Goal: Transaction & Acquisition: Download file/media

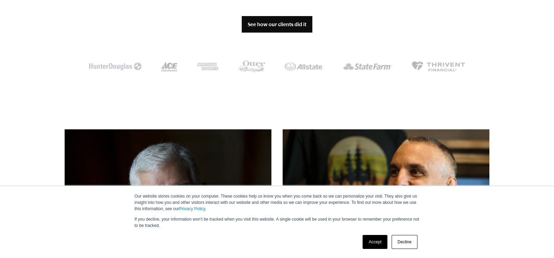
scroll to position [663, 0]
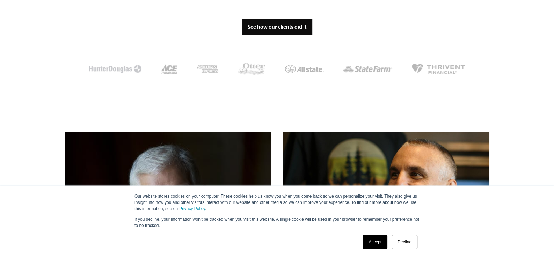
click at [373, 239] on link "Accept" at bounding box center [374, 242] width 25 height 14
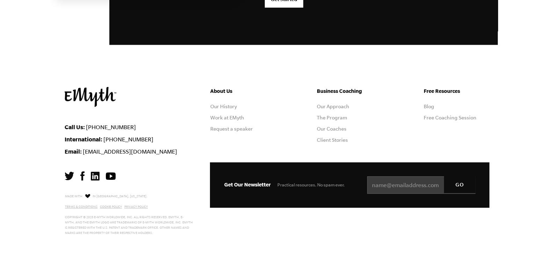
scroll to position [2338, 0]
click at [344, 120] on link "The Program" at bounding box center [332, 118] width 30 height 6
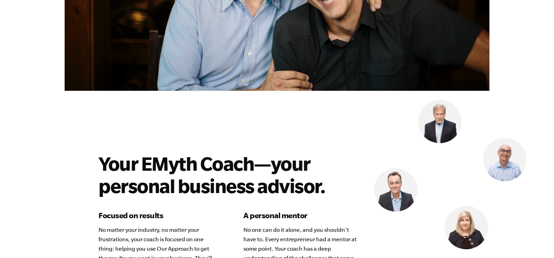
scroll to position [1815, 0]
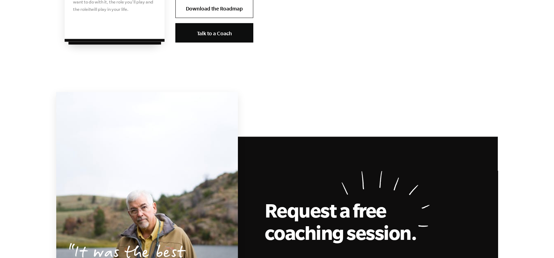
scroll to position [1675, 0]
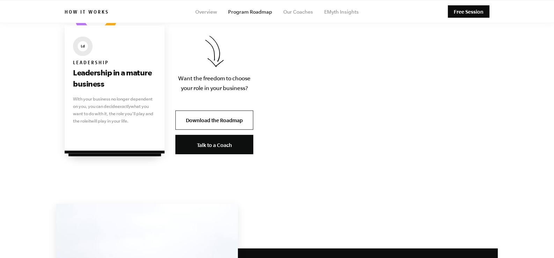
scroll to position [1361, 0]
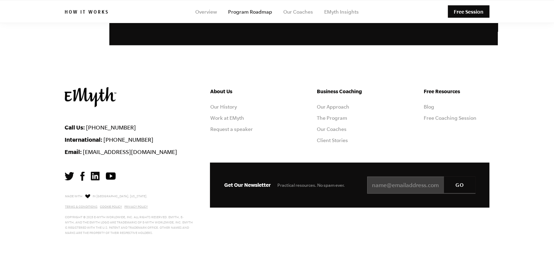
scroll to position [2164, 0]
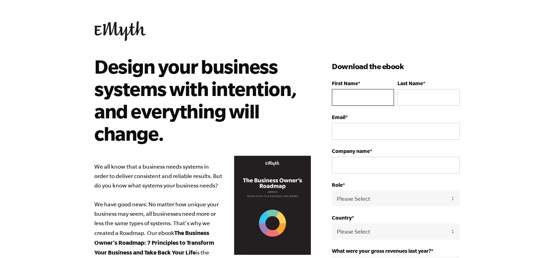
click at [366, 106] on input "First Name *" at bounding box center [363, 97] width 62 height 17
type input "Hung"
type input "Chiem"
type input "htchiem@gmail.com"
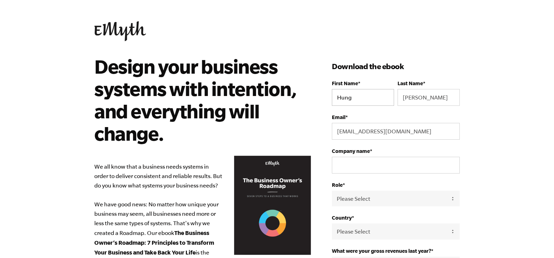
select select "Australia"
type input "+61433124384"
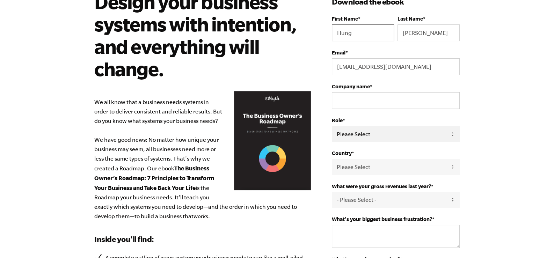
scroll to position [69, 0]
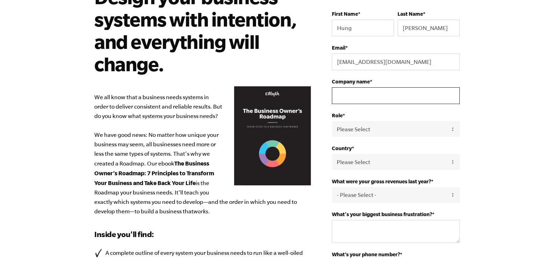
click at [364, 104] on input "Company name *" at bounding box center [396, 95] width 128 height 17
type input "pharmacy solutions"
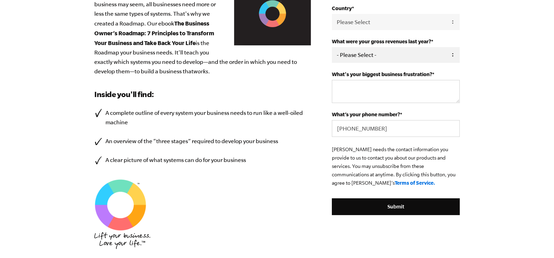
scroll to position [174, 0]
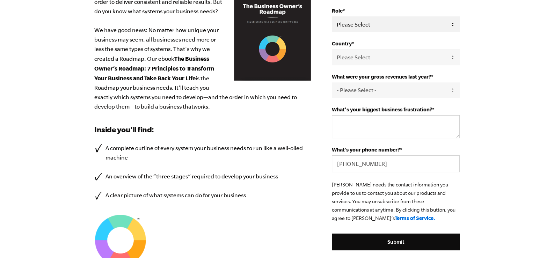
click at [376, 32] on select "Please Select Owner Partner / Co-Owner Executive Employee / Other" at bounding box center [396, 24] width 128 height 16
select select "Owner"
click at [345, 32] on select "Please Select Owner Partner / Co-Owner Executive Employee / Other" at bounding box center [396, 24] width 128 height 16
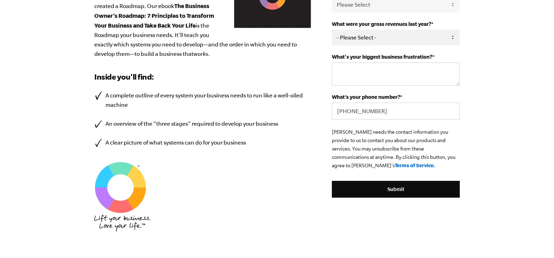
scroll to position [244, 0]
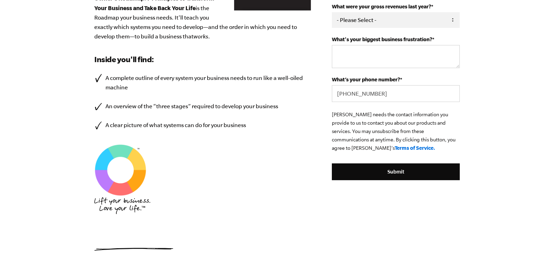
click at [372, 28] on select "- Please Select - 0-75K 76-150K 151-275K 276-500K 501-750K 751-1M 1-2.5M 2.5-5M…" at bounding box center [396, 20] width 128 height 16
select select "2.5-5M"
click at [345, 28] on select "- Please Select - 0-75K 76-150K 151-275K 276-500K 501-750K 751-1M 1-2.5M 2.5-5M…" at bounding box center [396, 20] width 128 height 16
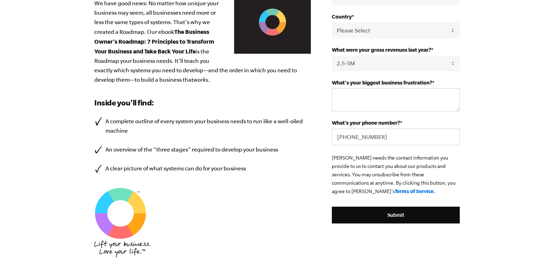
scroll to position [209, 0]
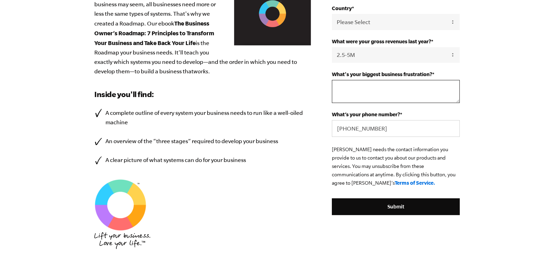
click at [384, 103] on textarea "What's your biggest business frustration? *" at bounding box center [396, 91] width 128 height 23
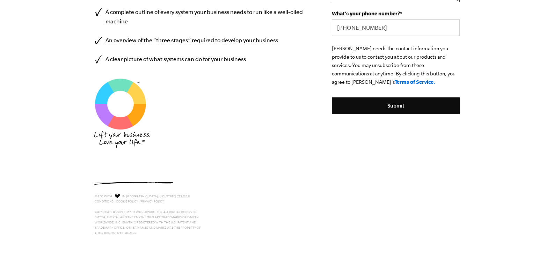
scroll to position [349, 0]
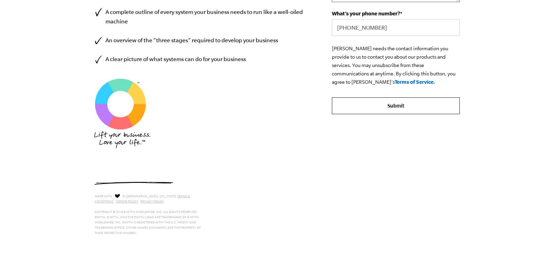
type textarea "Hiring the right team"
click at [424, 114] on input "Submit" at bounding box center [396, 105] width 128 height 17
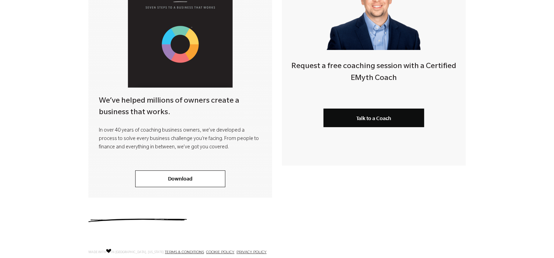
scroll to position [244, 0]
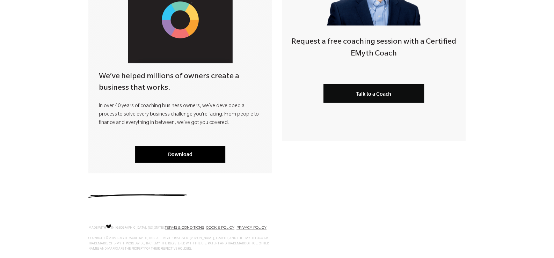
click at [175, 156] on link "Download" at bounding box center [180, 154] width 90 height 17
